Goal: Transaction & Acquisition: Obtain resource

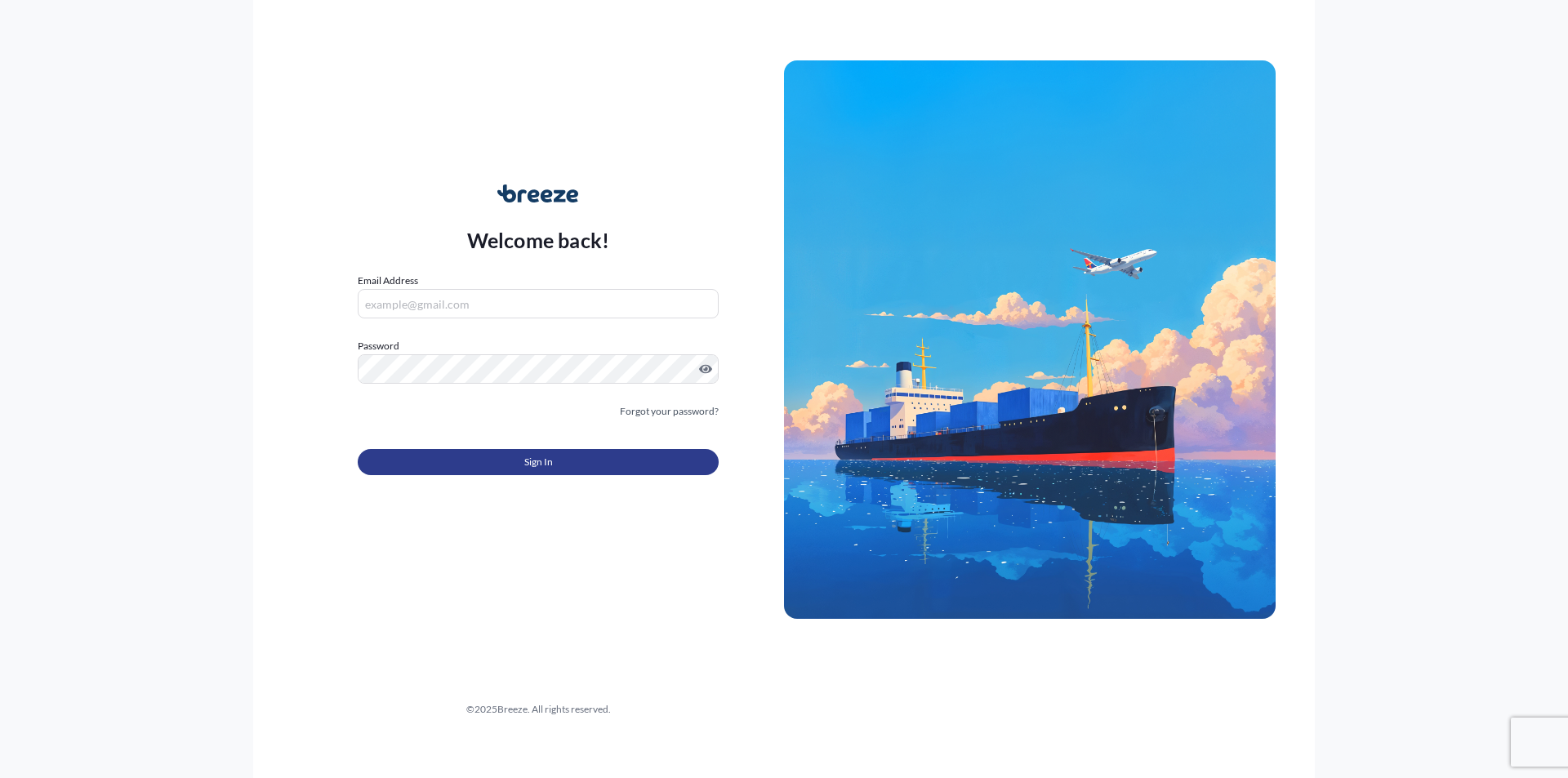
type input "[PERSON_NAME][EMAIL_ADDRESS][DOMAIN_NAME]"
click at [546, 464] on span "Sign In" at bounding box center [538, 462] width 29 height 17
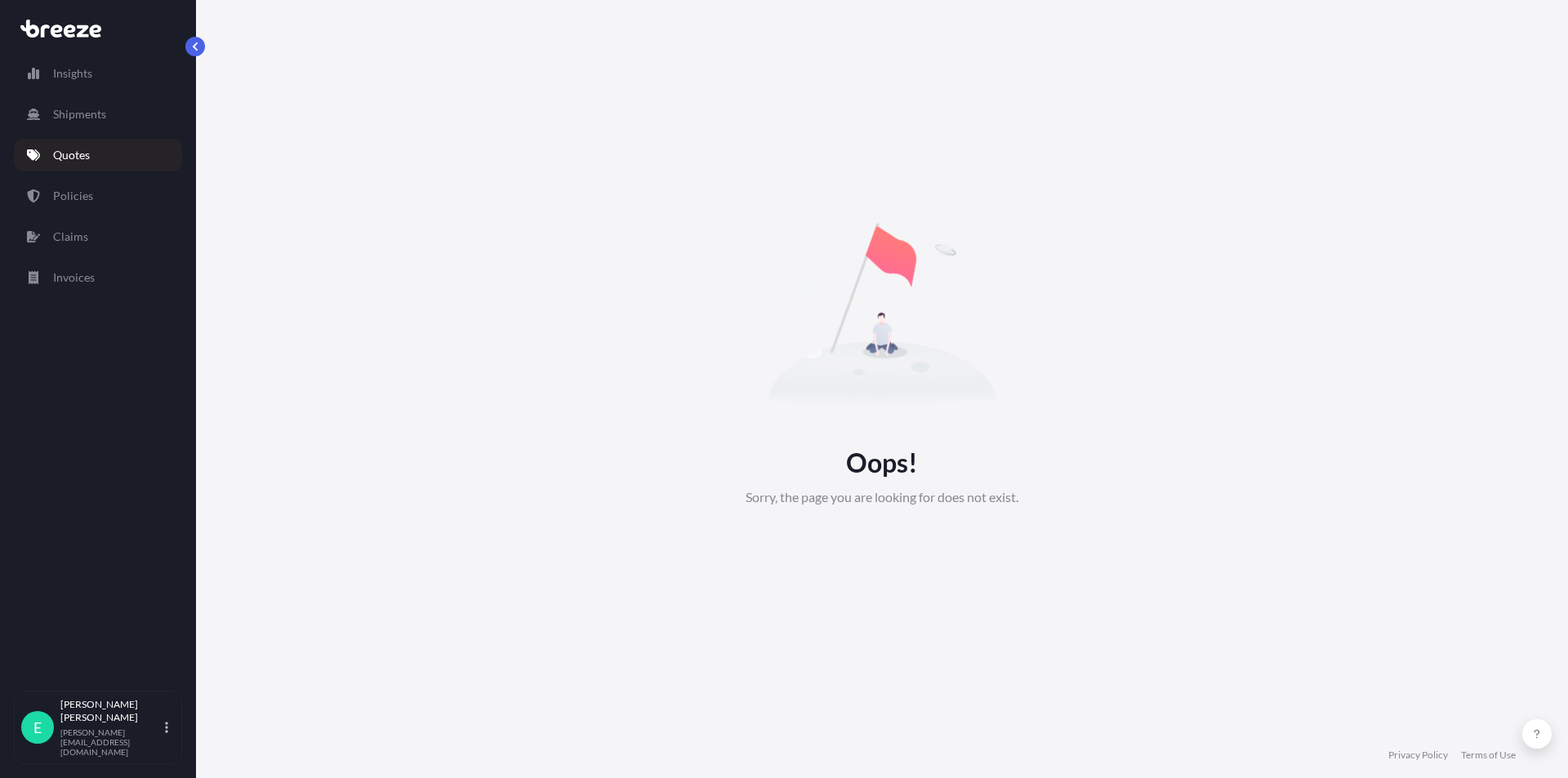
click at [125, 155] on link "Quotes" at bounding box center [98, 154] width 168 height 33
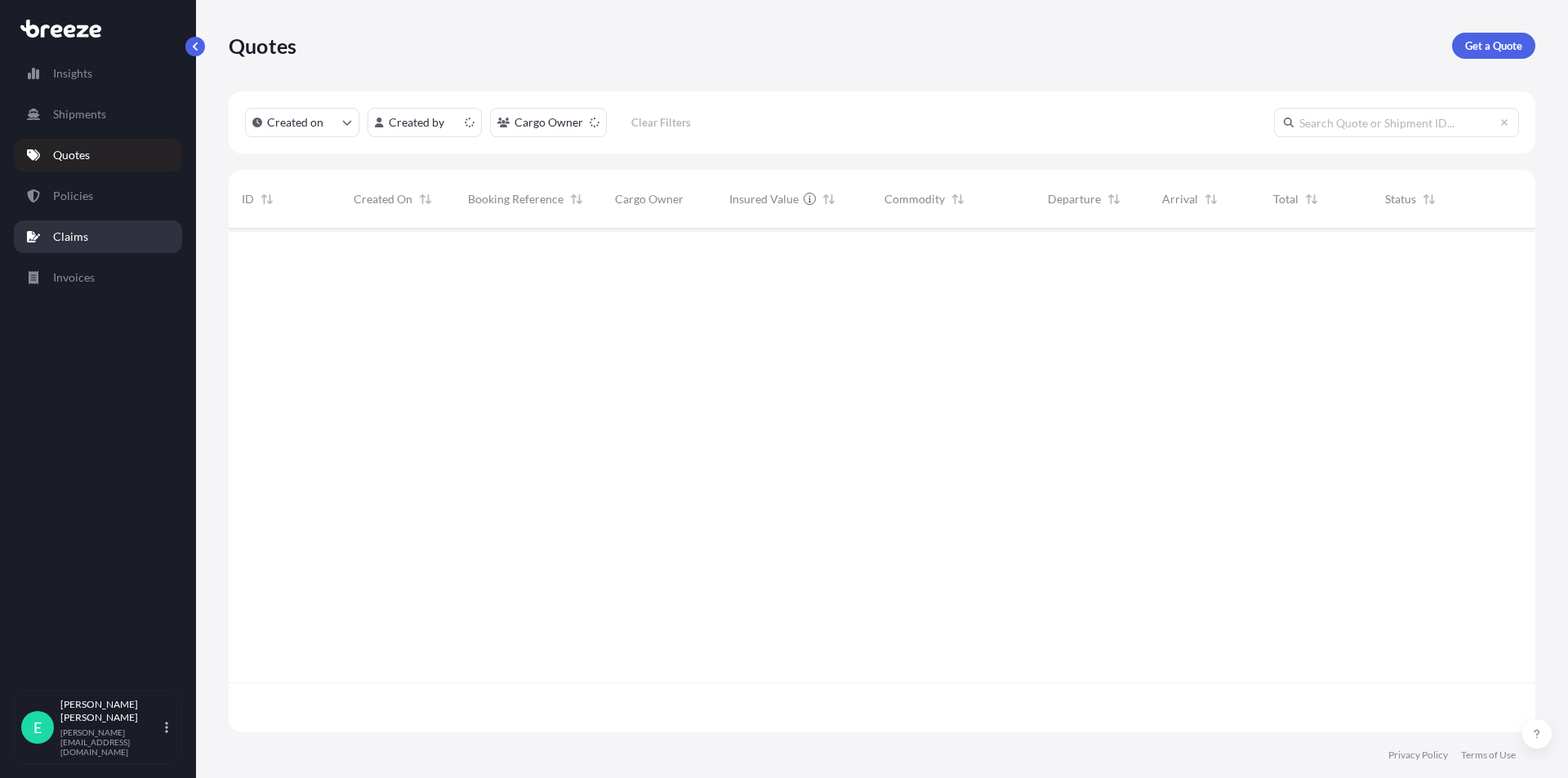
scroll to position [500, 1294]
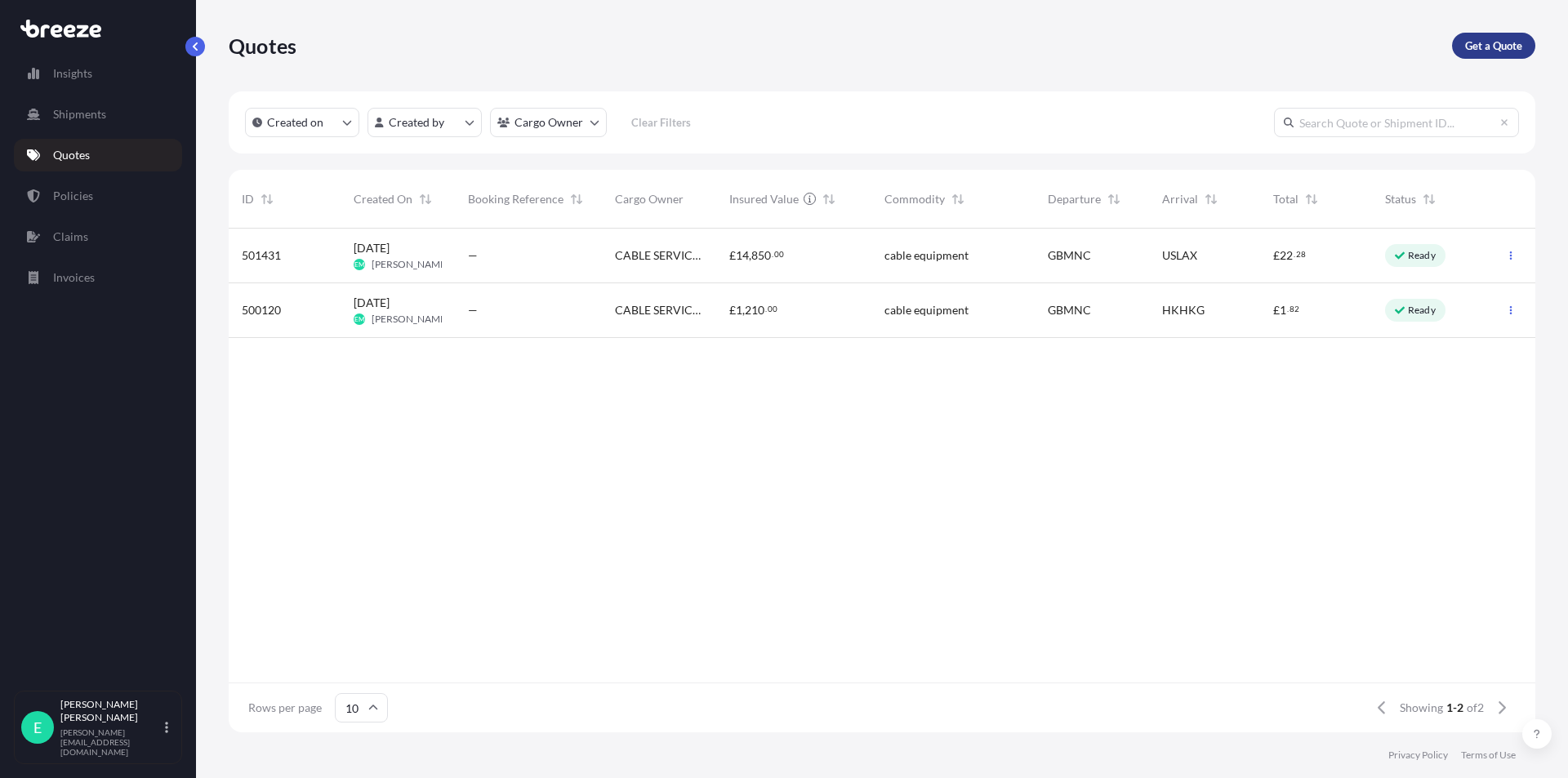
click at [1496, 45] on p "Get a Quote" at bounding box center [1494, 45] width 57 height 17
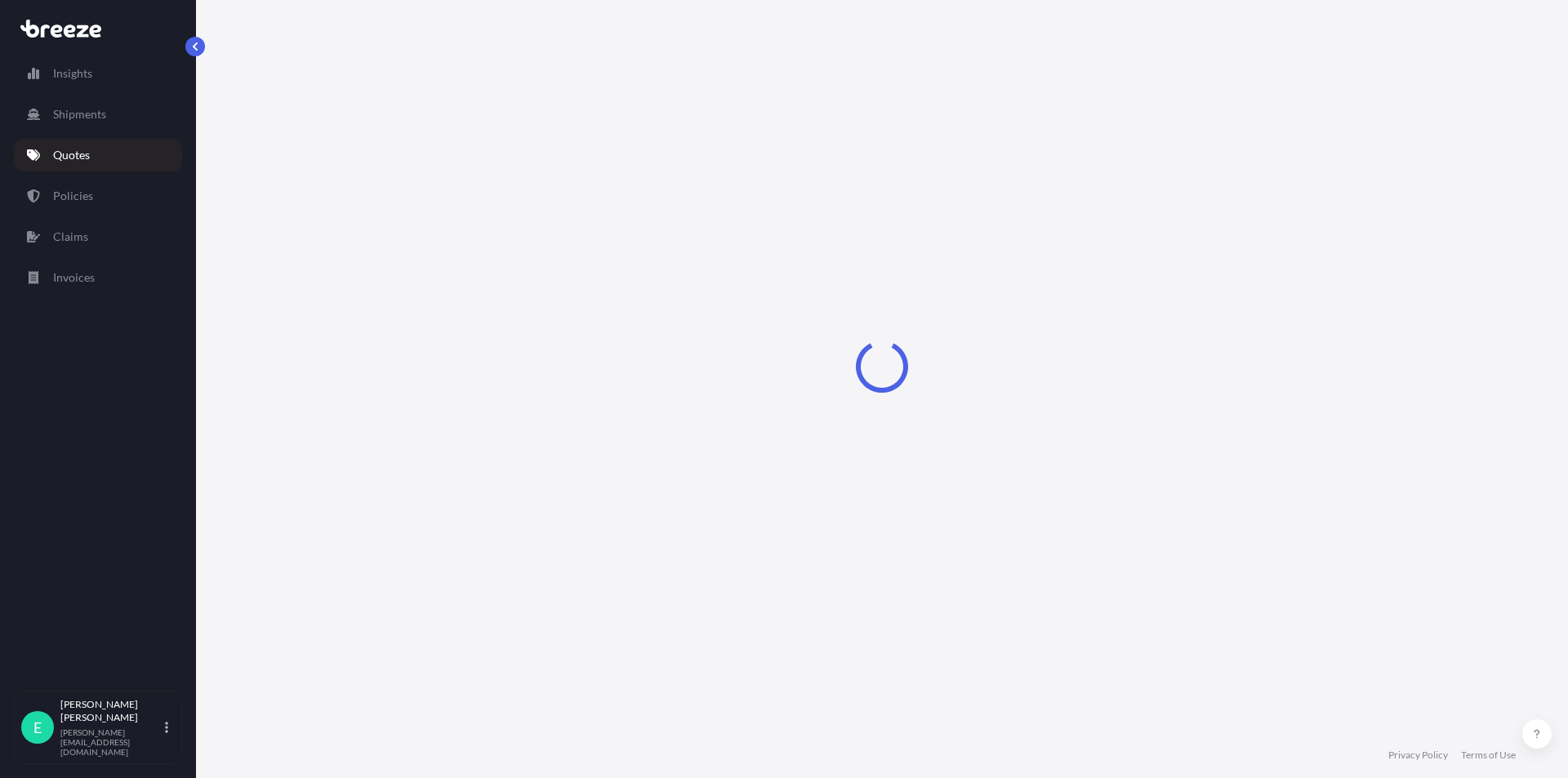
select select "Sea"
select select "1"
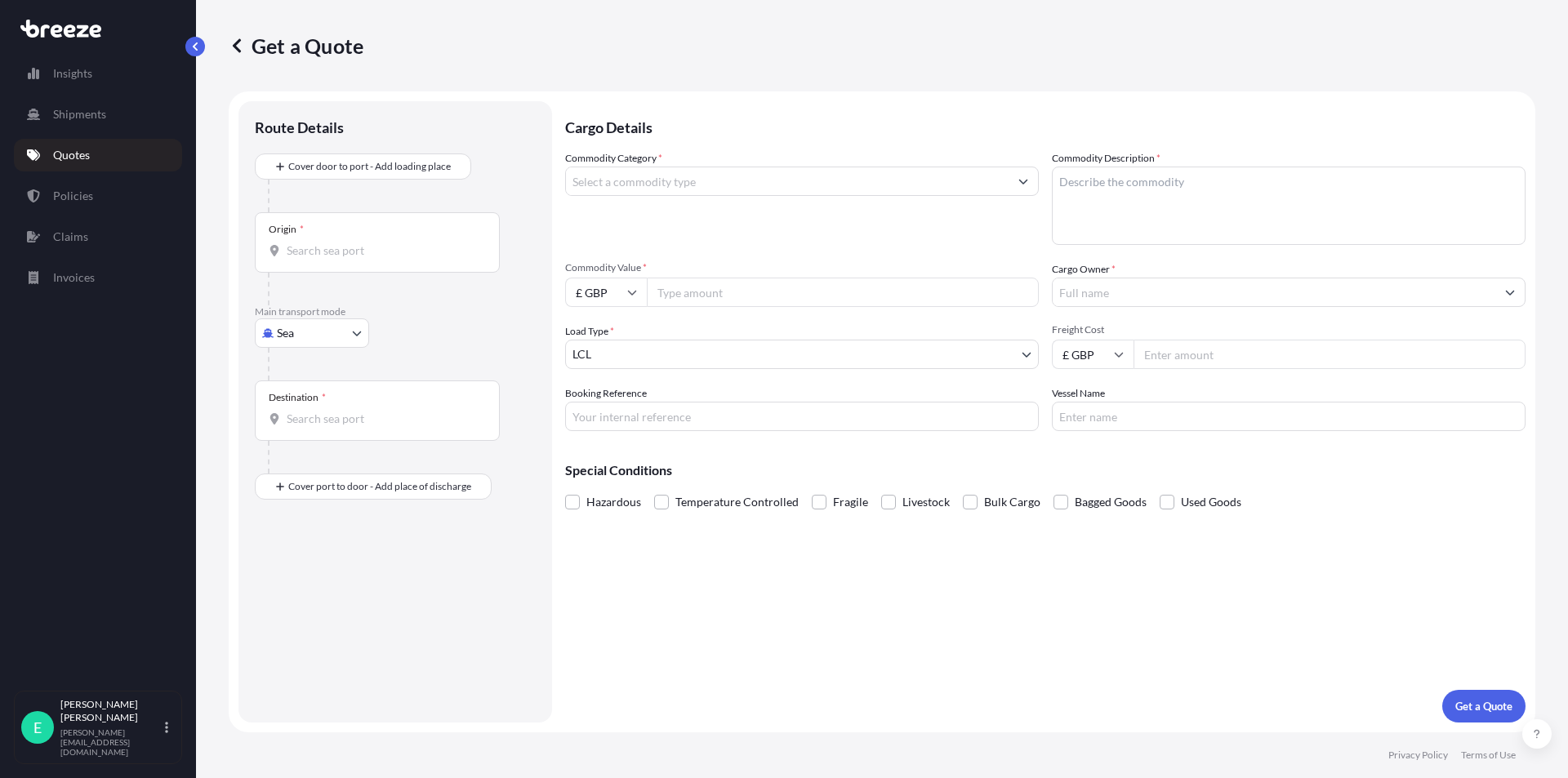
click at [312, 332] on body "Insights Shipments Quotes Policies Claims Invoices E [PERSON_NAME] [PERSON_NAME…" at bounding box center [784, 389] width 1568 height 778
click at [314, 402] on div "Air" at bounding box center [311, 405] width 101 height 30
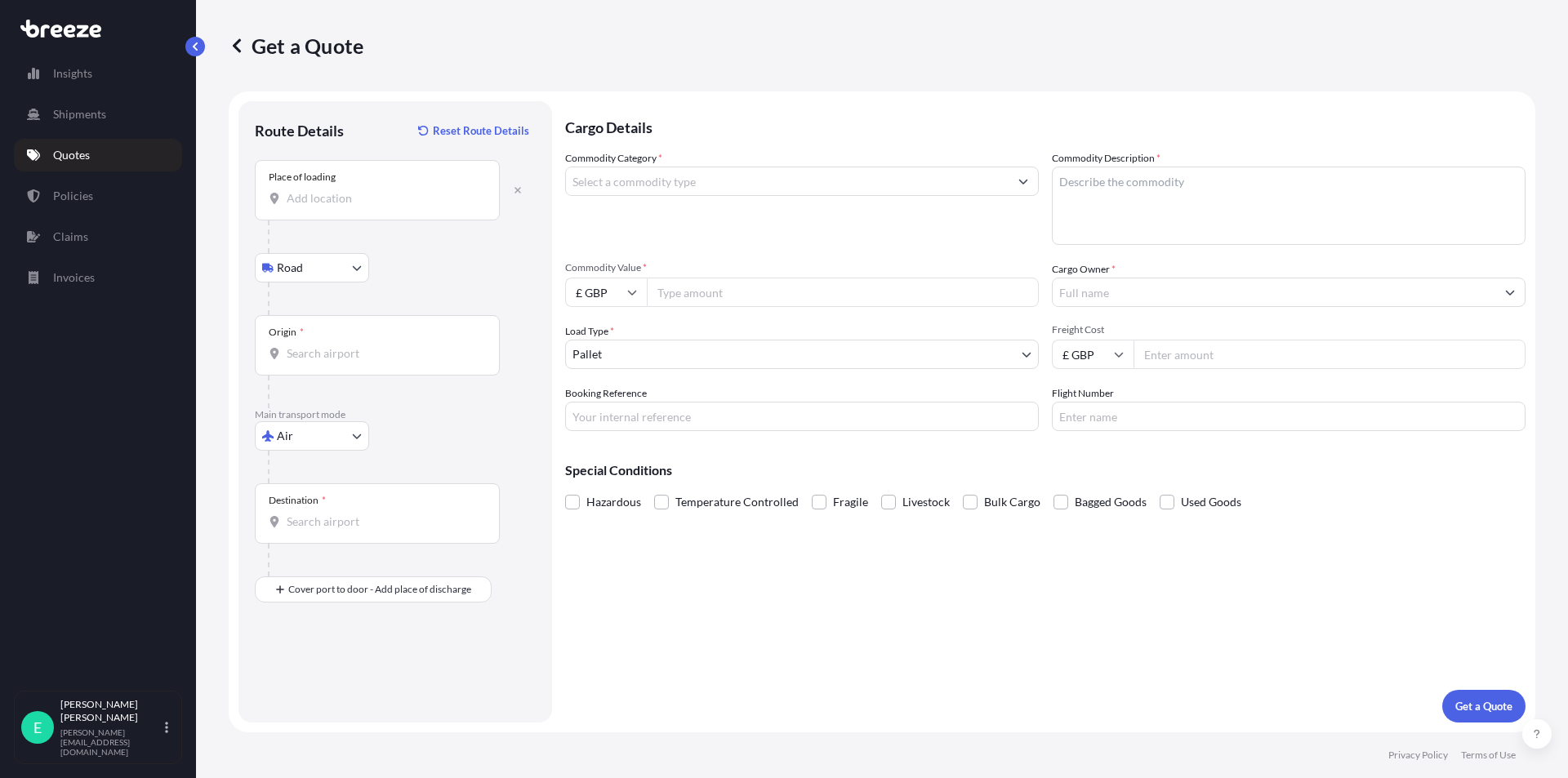
click at [324, 205] on input "Place of loading" at bounding box center [383, 198] width 193 height 17
click at [348, 247] on span "[STREET_ADDRESS]" at bounding box center [419, 253] width 218 height 17
type input "[STREET_ADDRESS]"
click at [301, 353] on input "Origin *" at bounding box center [383, 353] width 193 height 17
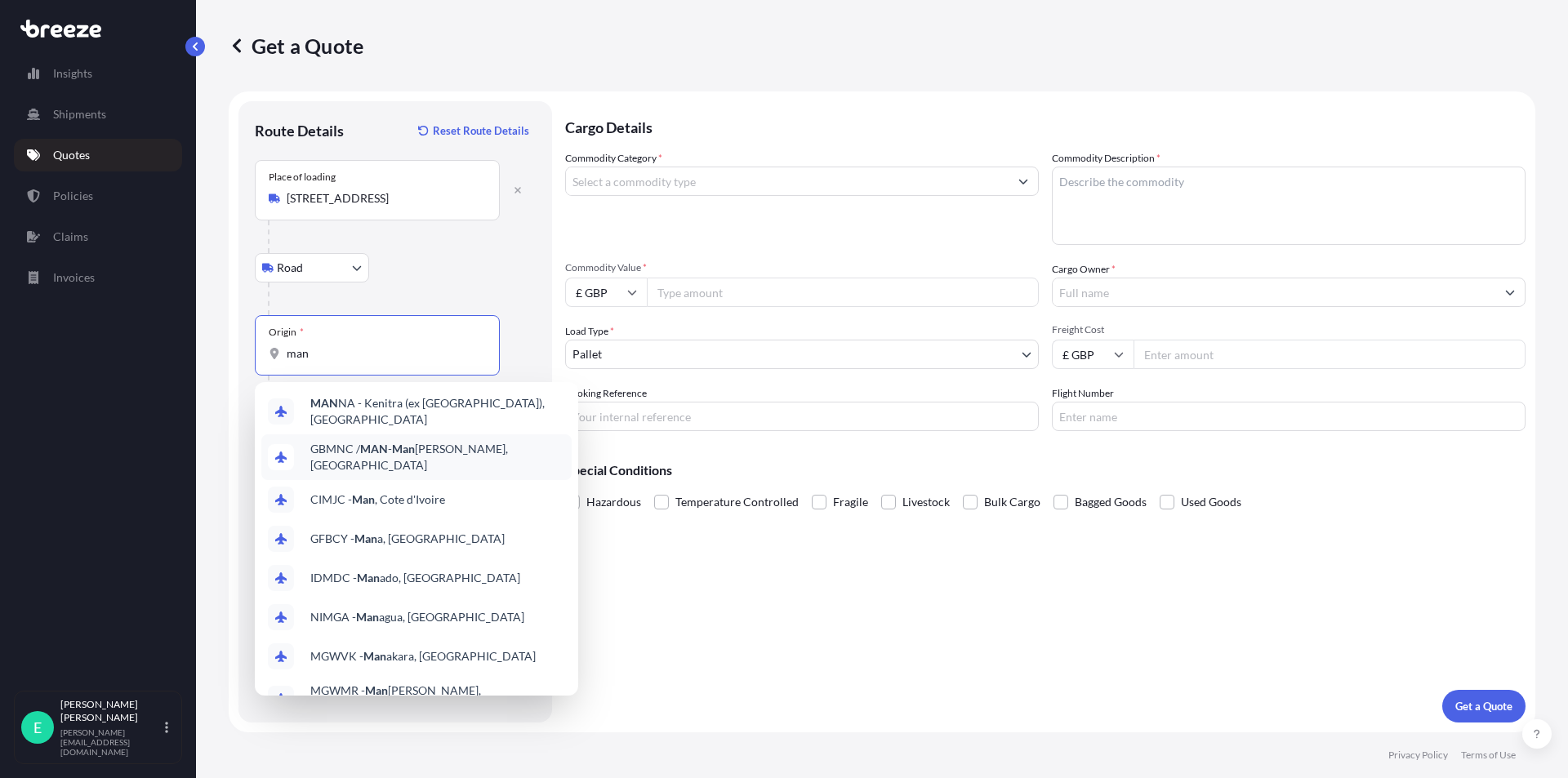
click at [334, 436] on div "GBMNC / MAN - Man [PERSON_NAME], [GEOGRAPHIC_DATA]" at bounding box center [416, 457] width 310 height 45
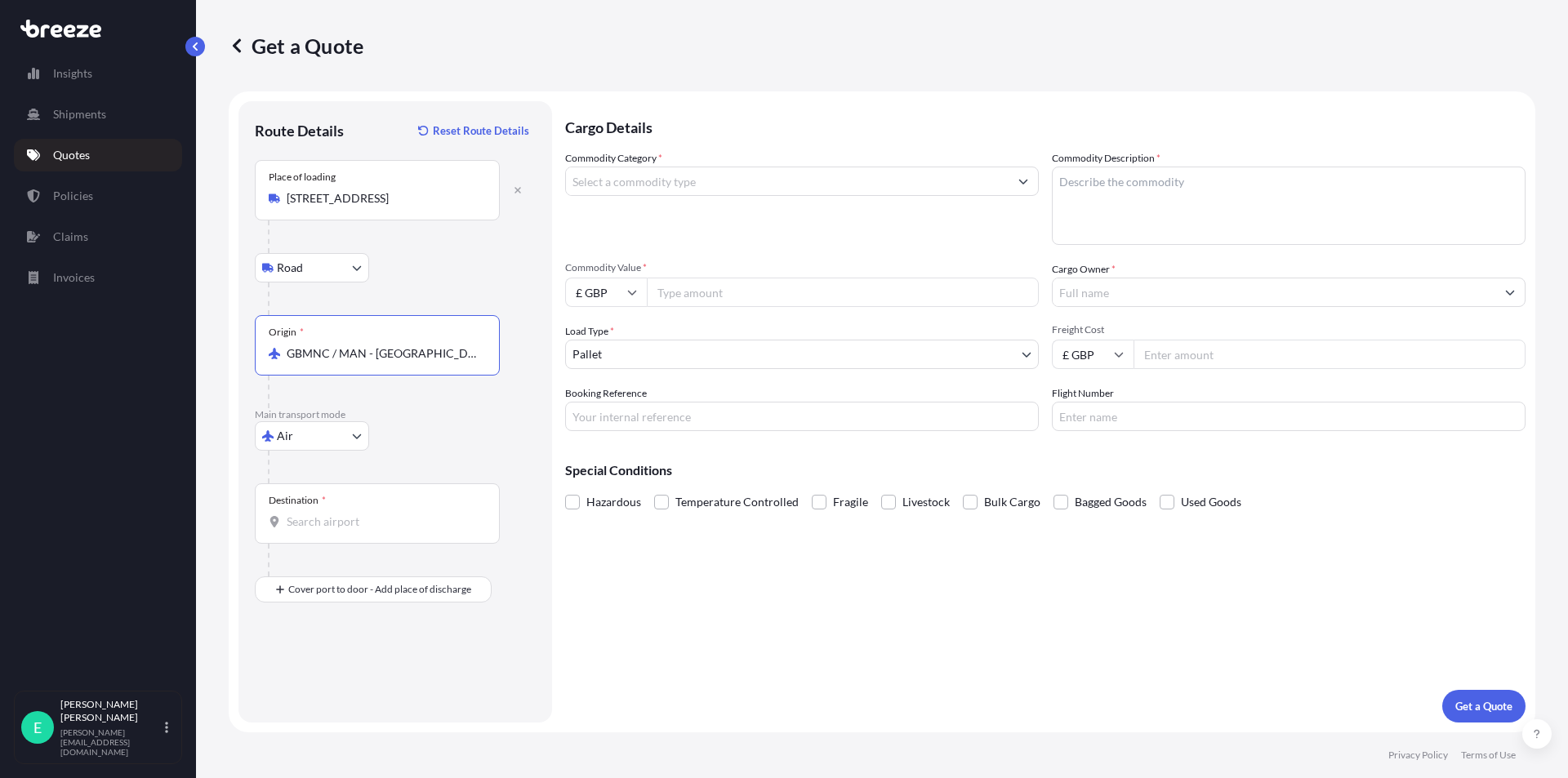
type input "GBMNC / MAN - [GEOGRAPHIC_DATA], [GEOGRAPHIC_DATA]"
click at [304, 523] on input "Destination *" at bounding box center [383, 522] width 193 height 17
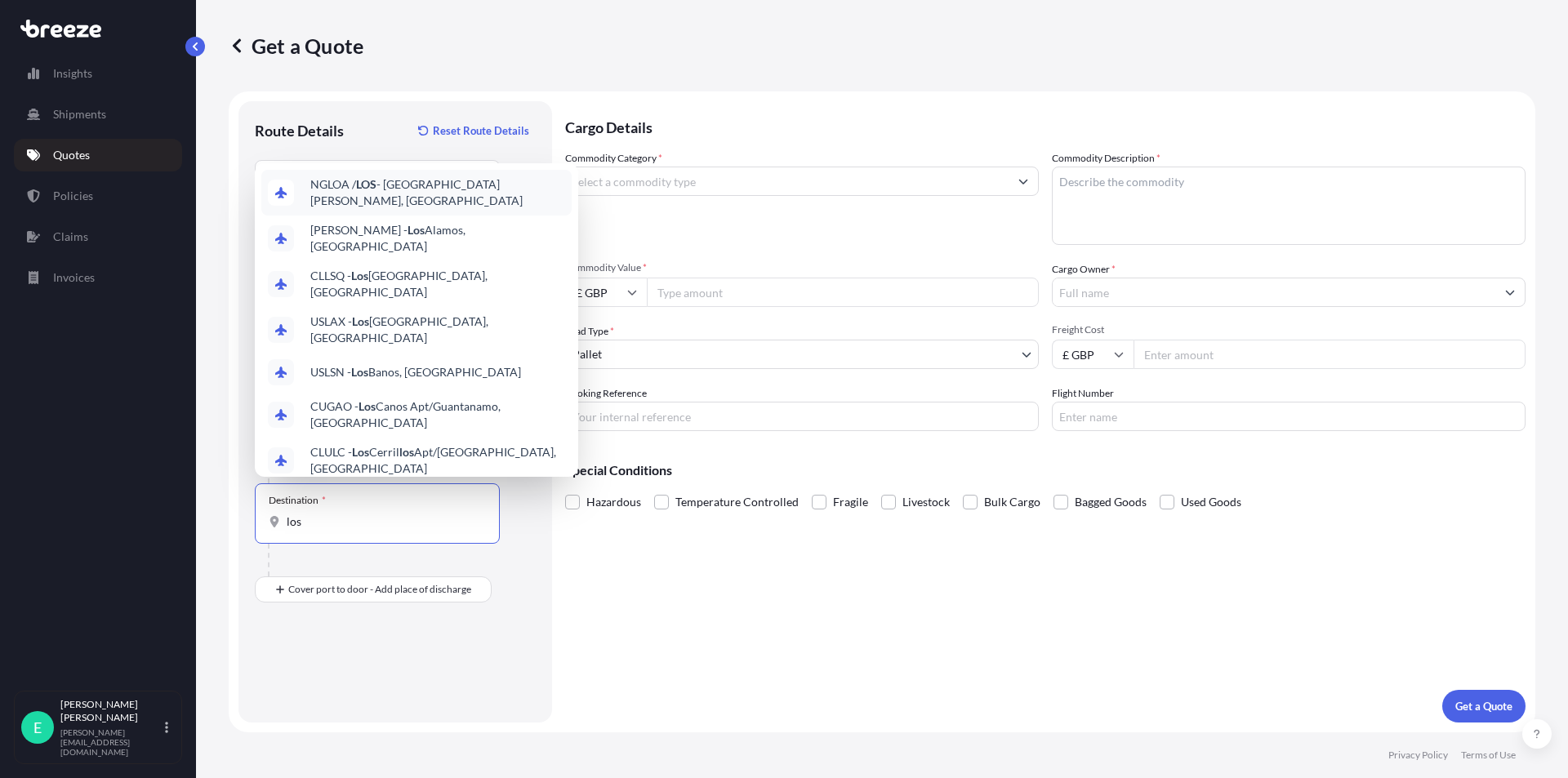
click at [418, 193] on span "NGLOA / LOS - Lagos [PERSON_NAME], [GEOGRAPHIC_DATA]" at bounding box center [438, 192] width 255 height 33
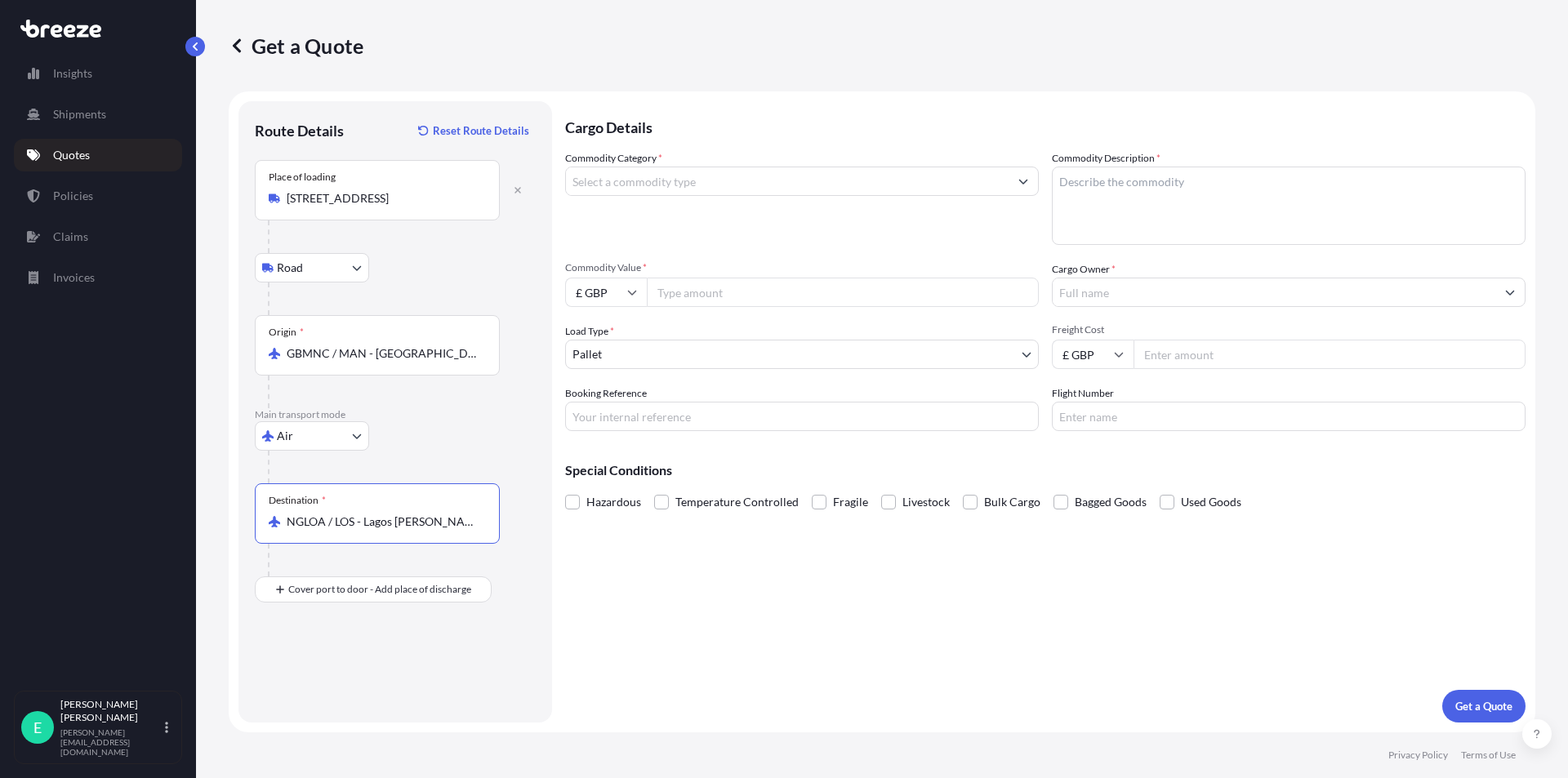
type input "NGLOA / LOS - Lagos [PERSON_NAME], [GEOGRAPHIC_DATA]"
click at [636, 181] on input "Commodity Category *" at bounding box center [787, 182] width 443 height 30
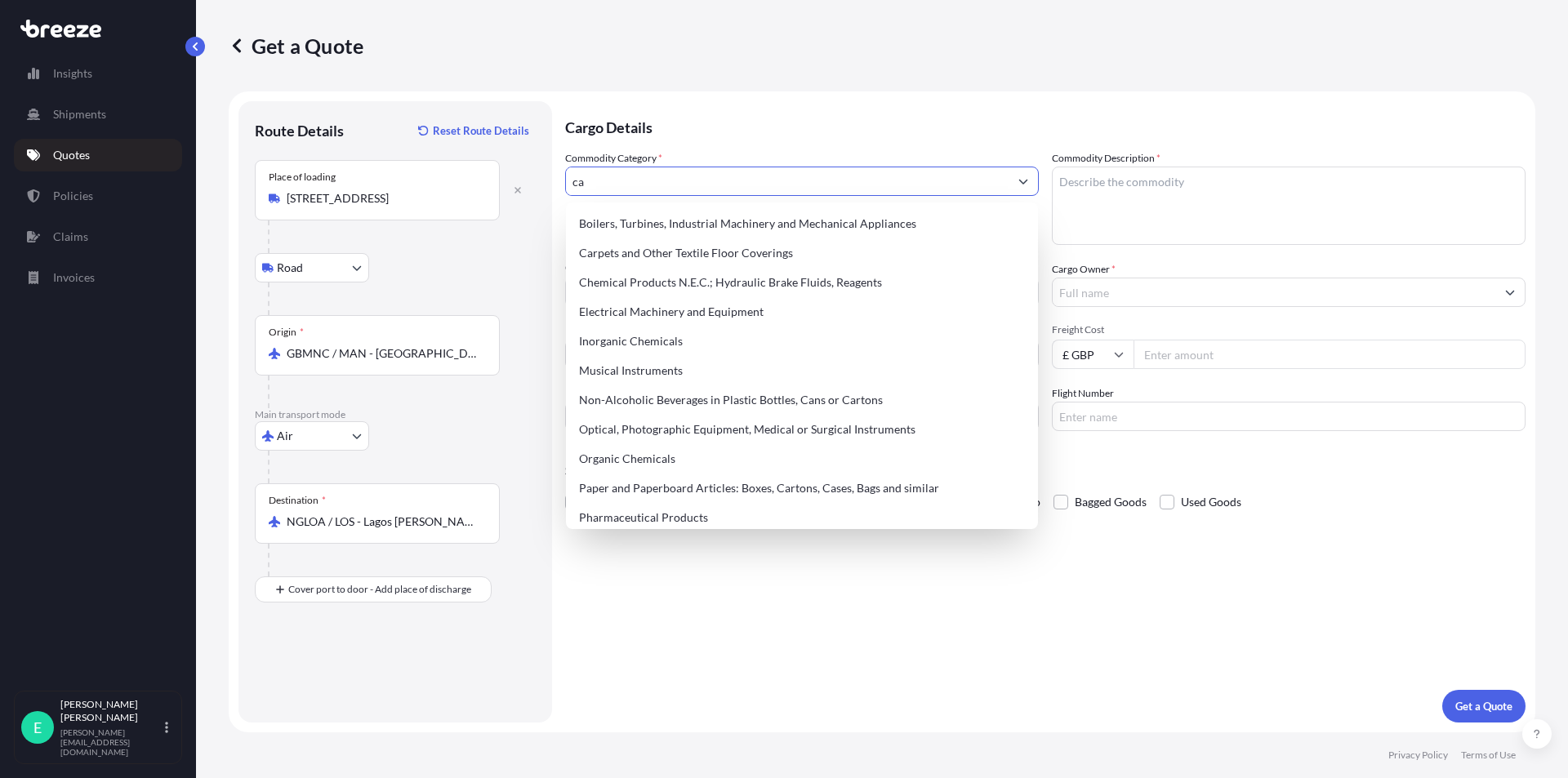
type input "c"
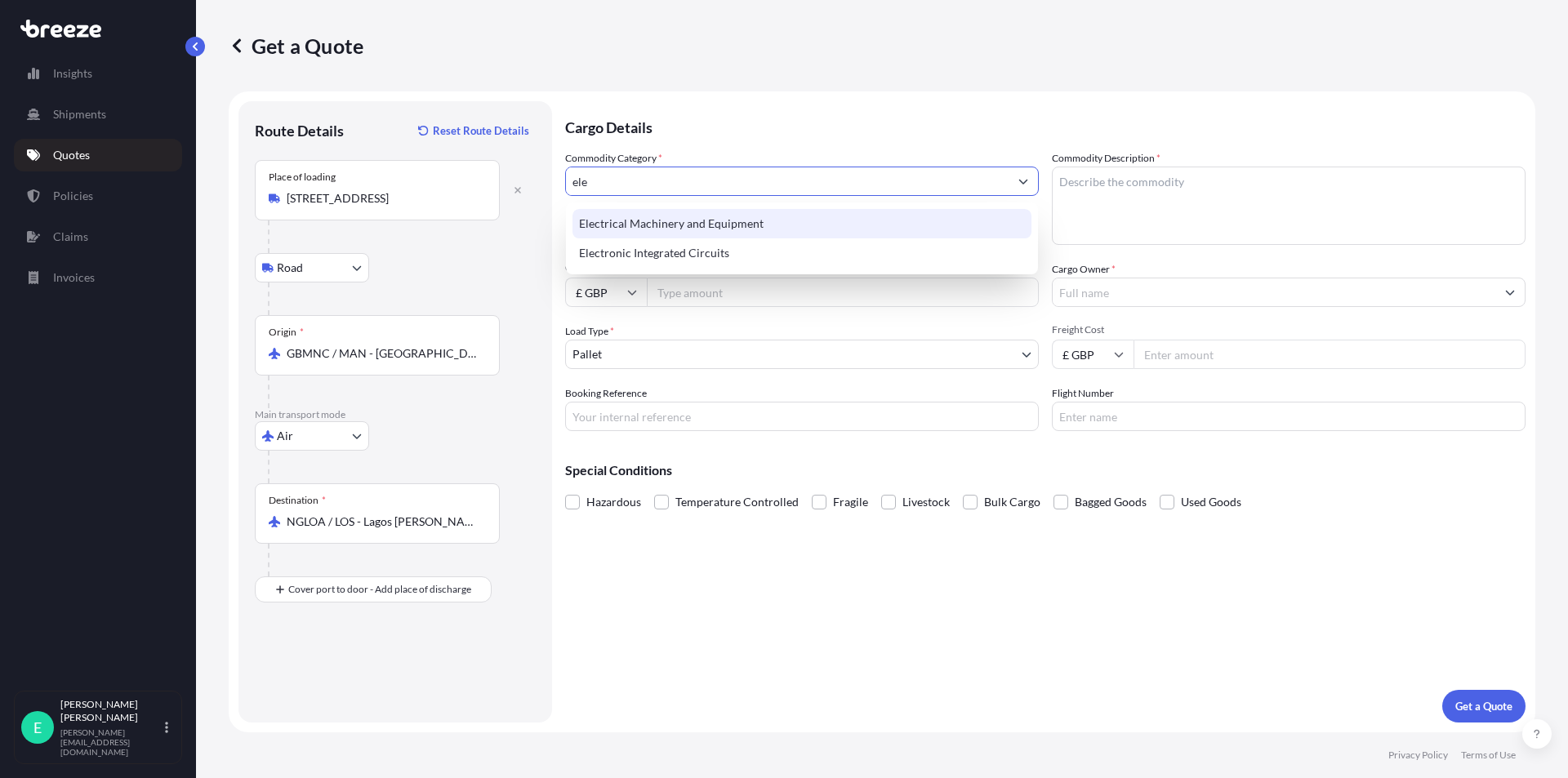
click at [761, 228] on div "Electrical Machinery and Equipment" at bounding box center [802, 223] width 459 height 30
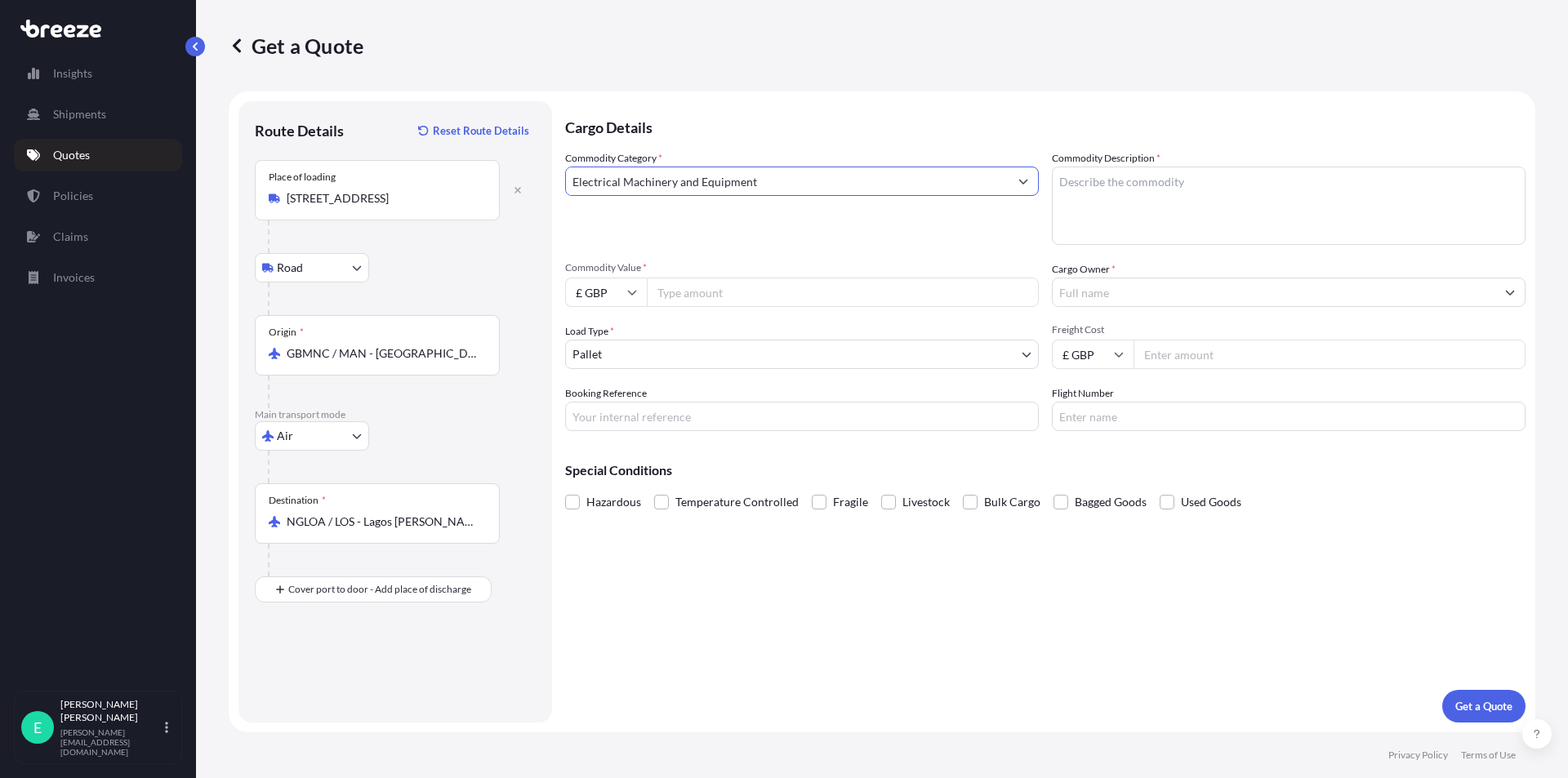
type input "Electrical Machinery and Equipment"
click at [1134, 193] on textarea "Commodity Description *" at bounding box center [1288, 206] width 474 height 78
type textarea "cable equipment"
click at [712, 286] on input "Commodity Value *" at bounding box center [842, 293] width 392 height 30
type input "30000"
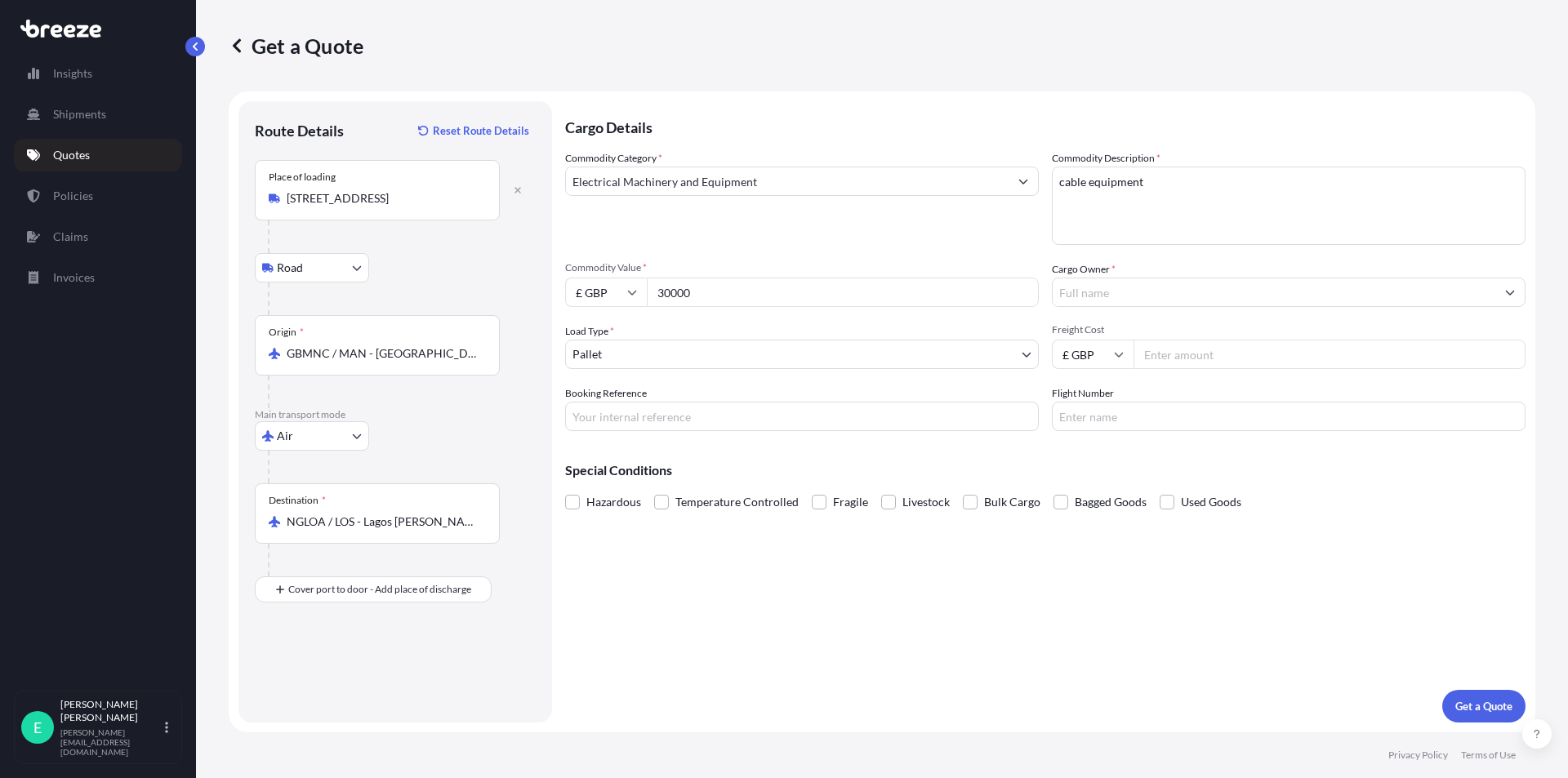
click at [1111, 295] on input "Cargo Owner *" at bounding box center [1274, 293] width 443 height 30
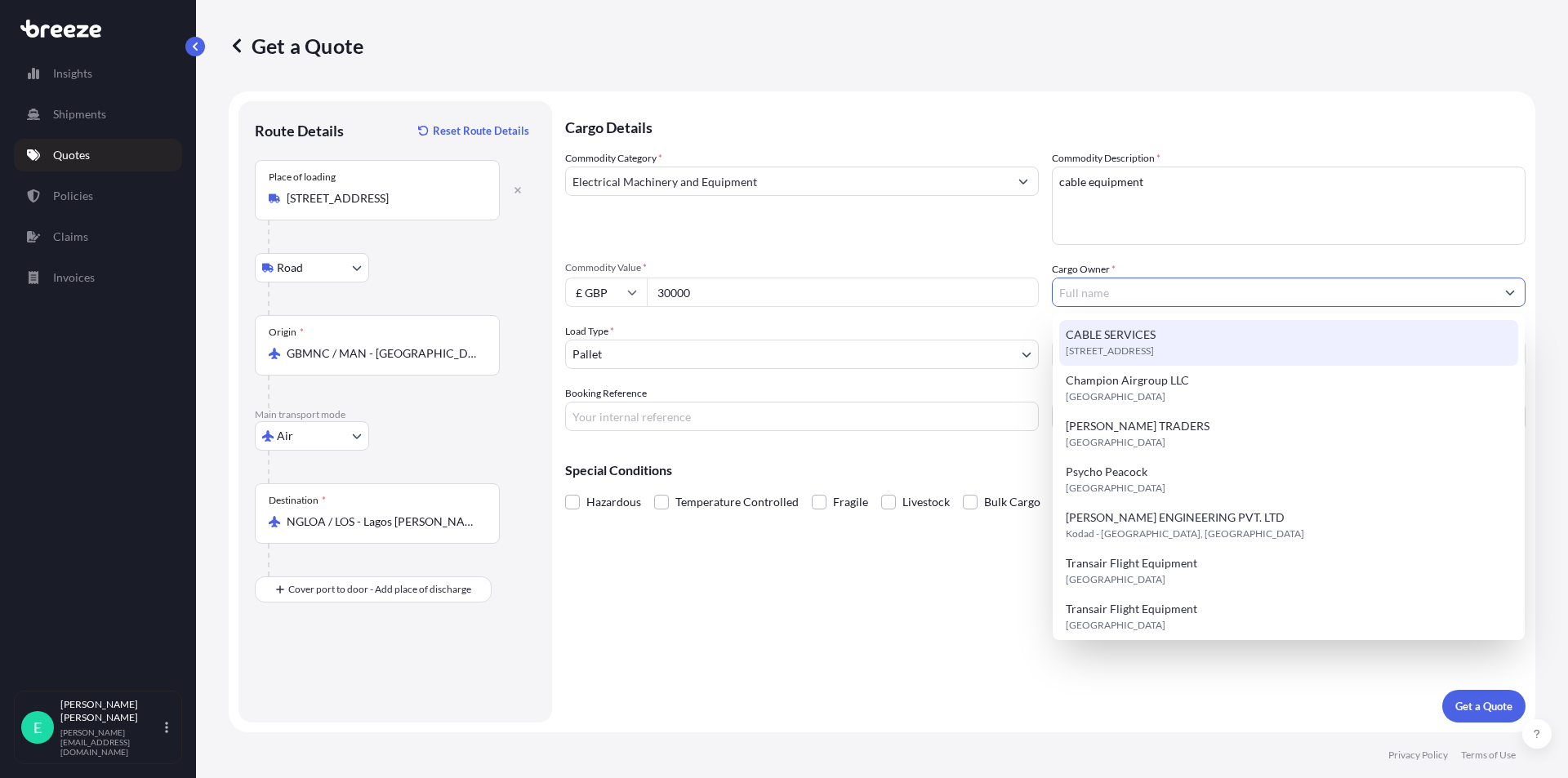
click at [1115, 336] on span "CABLE SERVICES" at bounding box center [1110, 334] width 90 height 17
type input "CABLE SERVICES"
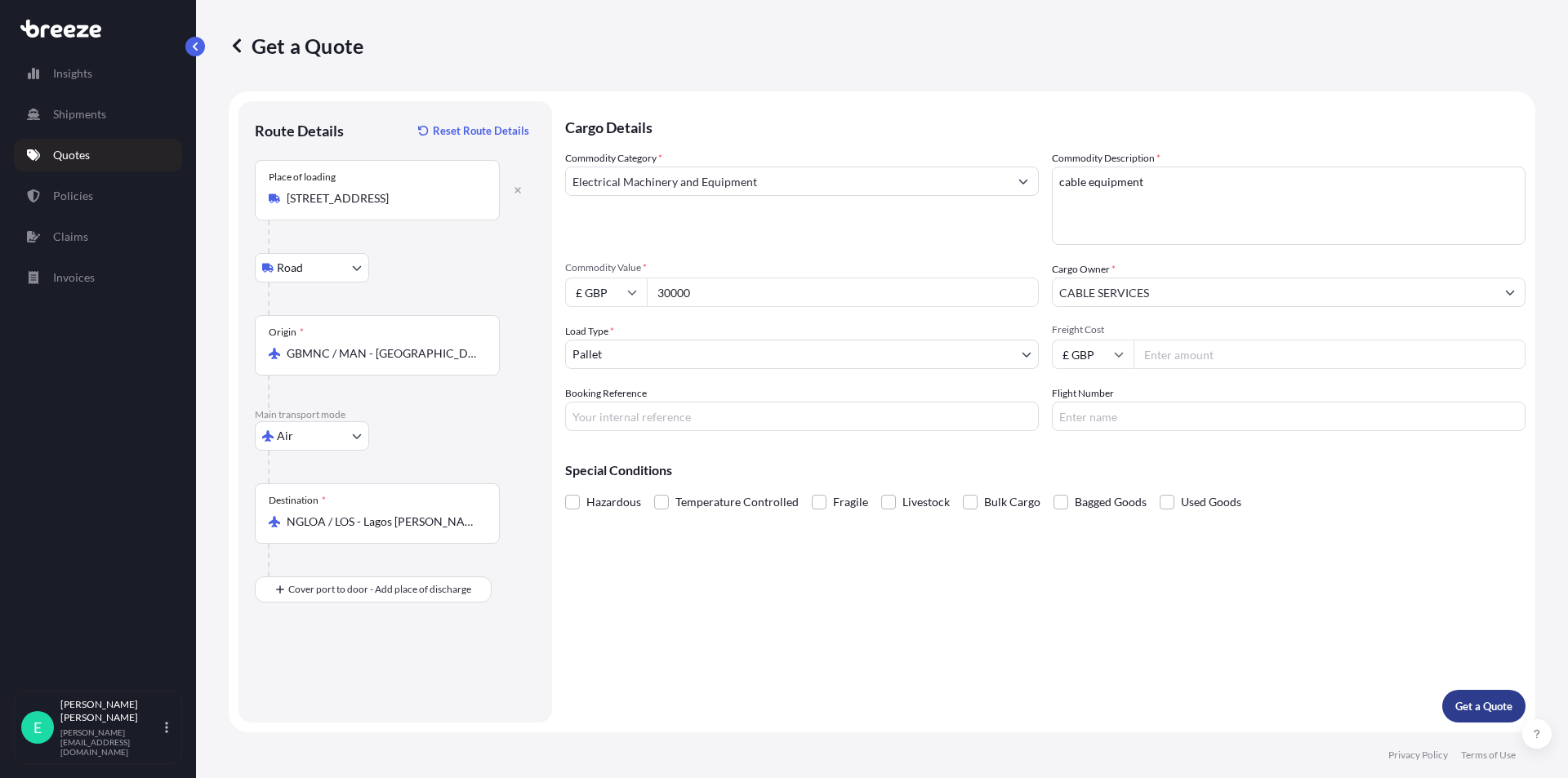
click at [1466, 701] on p "Get a Quote" at bounding box center [1484, 706] width 57 height 17
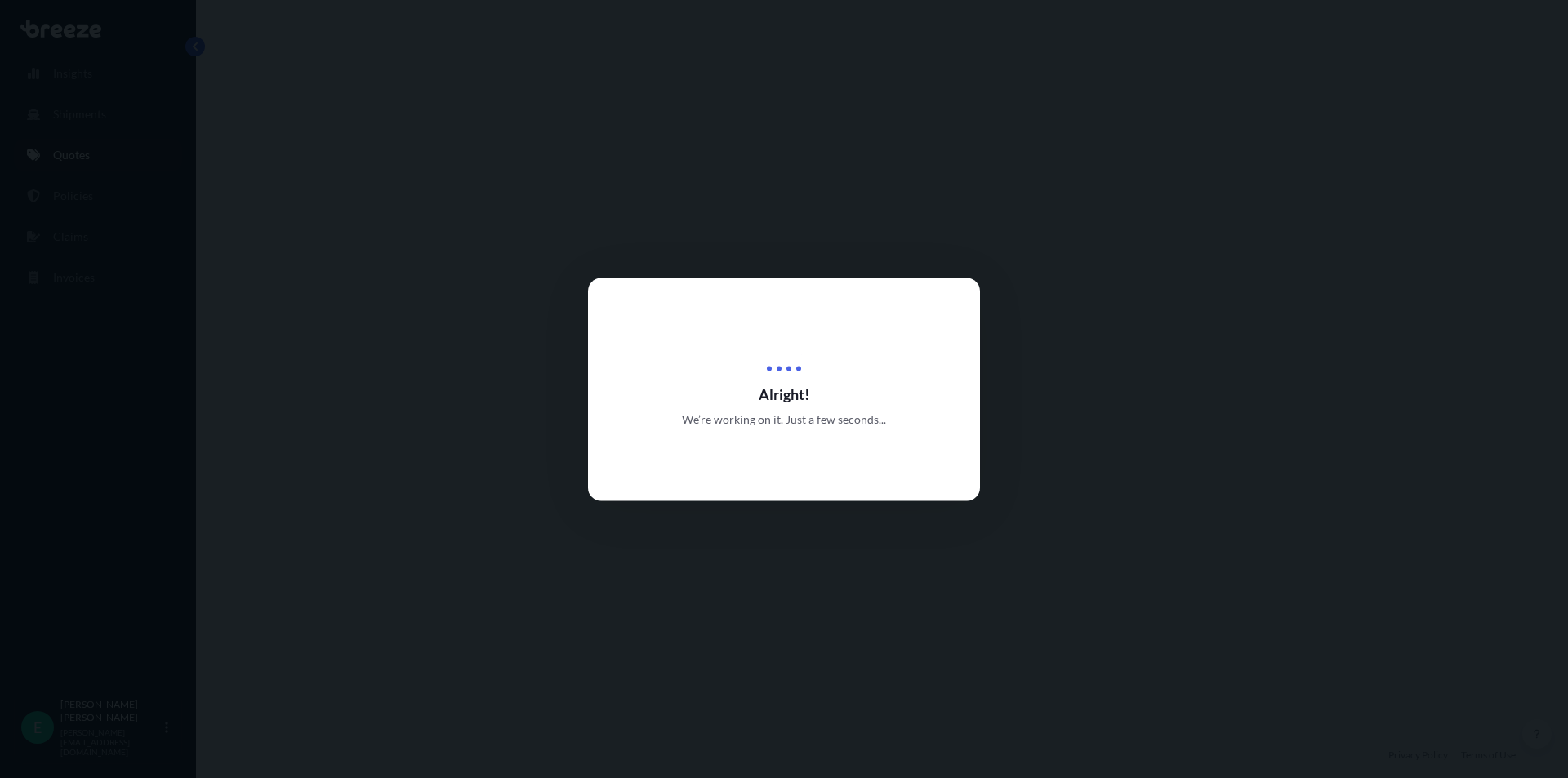
select select "Road"
select select "Air"
select select "1"
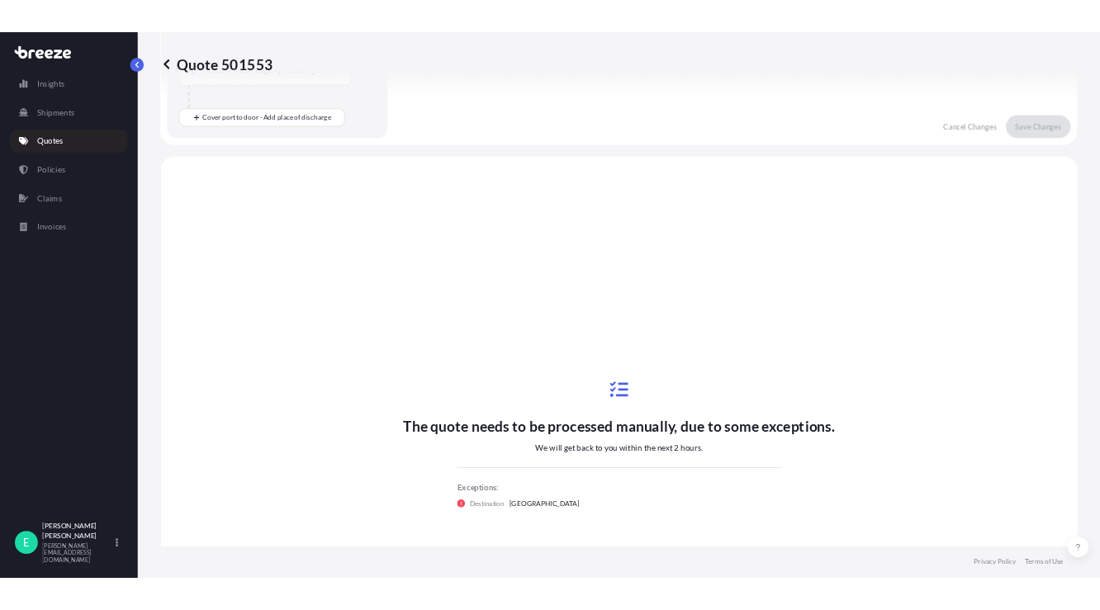
scroll to position [563, 0]
